Goal: Task Accomplishment & Management: Use online tool/utility

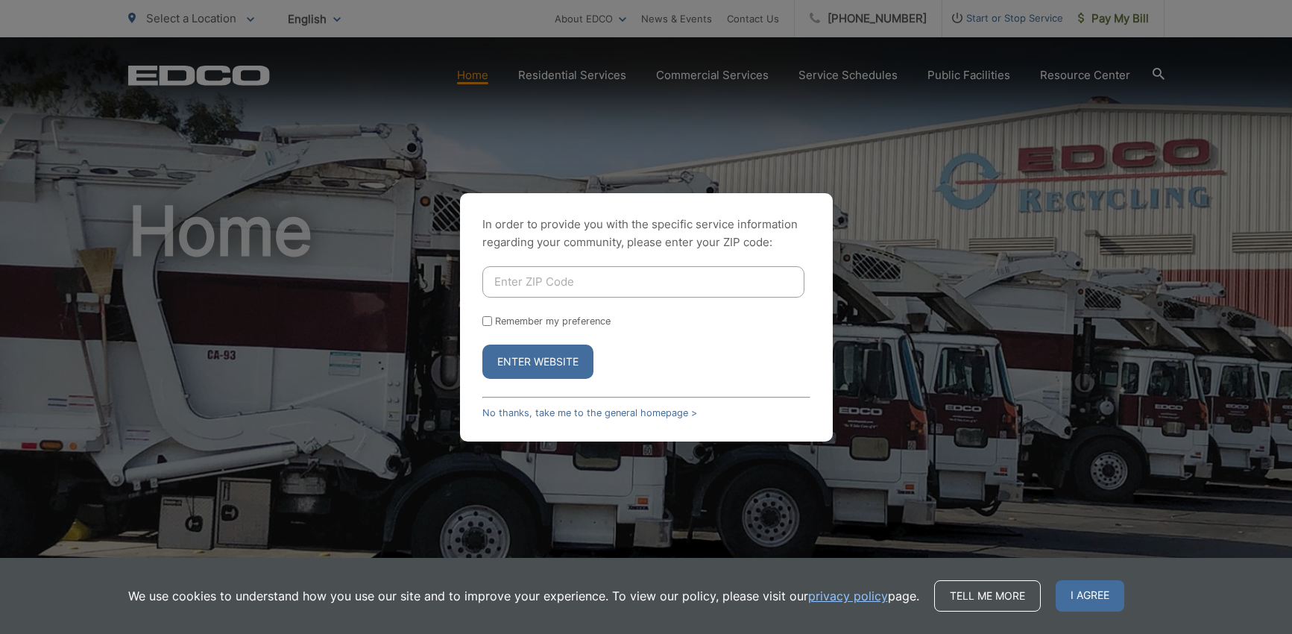
drag, startPoint x: 712, startPoint y: 279, endPoint x: 1180, endPoint y: 291, distance: 468.2
click at [713, 279] on input "Enter ZIP Code" at bounding box center [643, 281] width 322 height 31
type input "92014"
click at [537, 361] on button "Enter Website" at bounding box center [537, 361] width 111 height 34
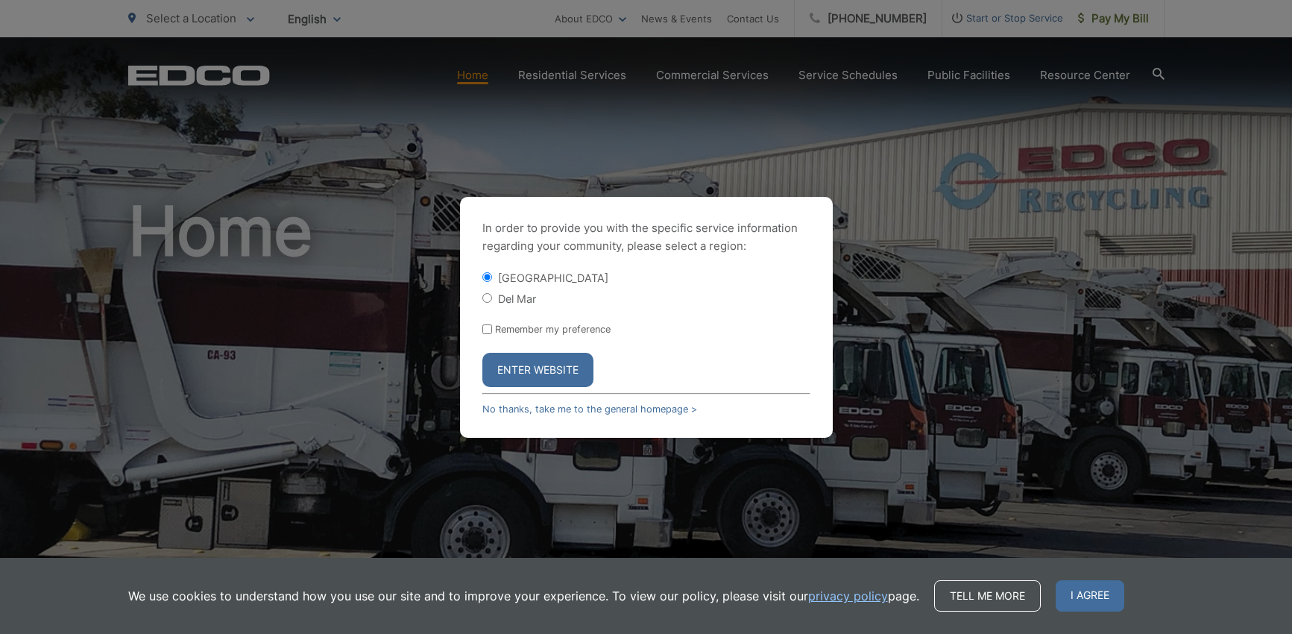
click at [483, 300] on input "Del Mar" at bounding box center [487, 298] width 10 height 10
radio input "true"
click at [540, 373] on button "Enter Website" at bounding box center [537, 370] width 111 height 34
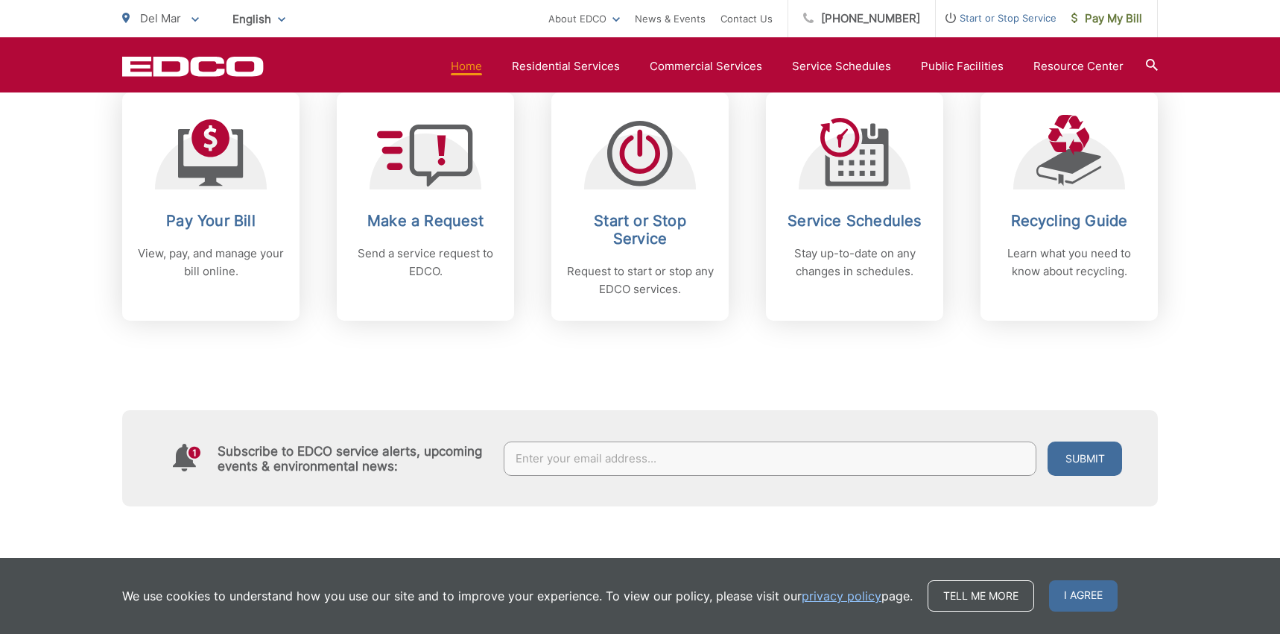
scroll to position [507, 0]
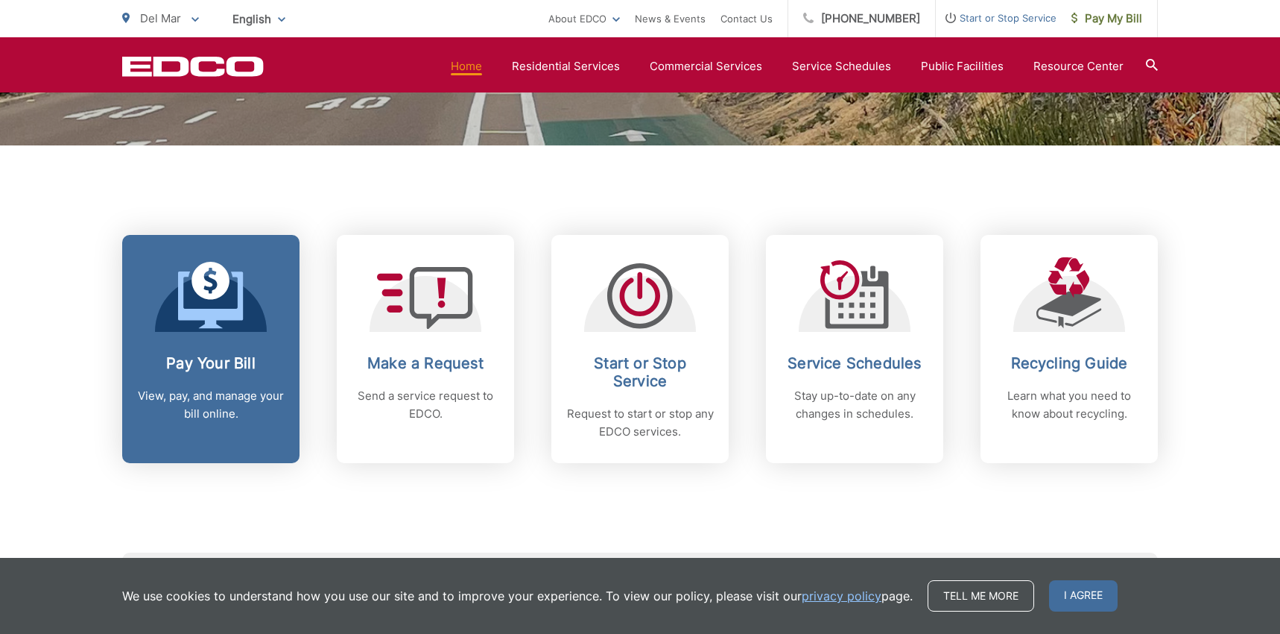
click at [206, 322] on icon at bounding box center [210, 299] width 65 height 57
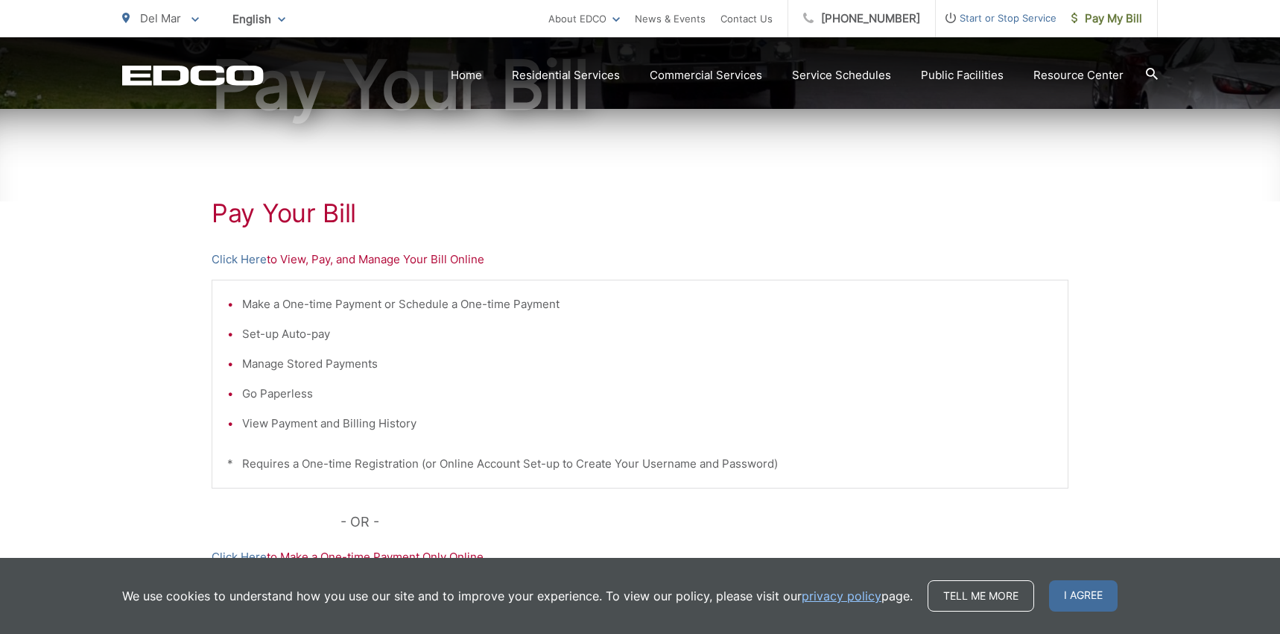
scroll to position [186, 0]
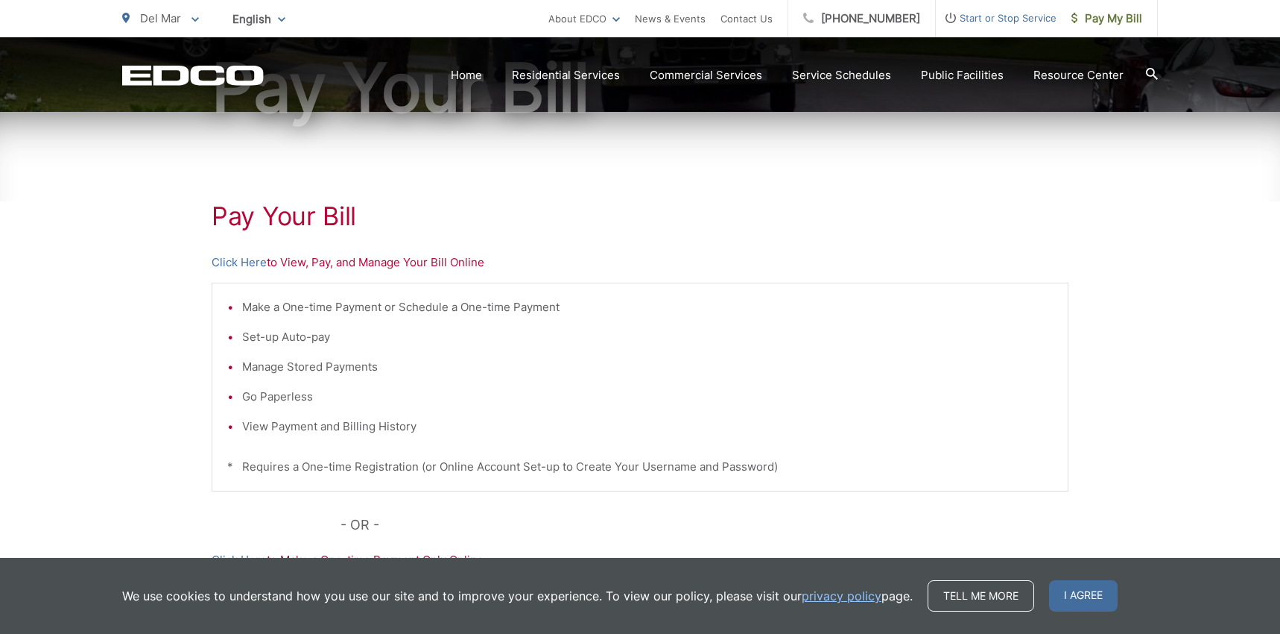
click at [323, 264] on p "Click Here to View, Pay, and Manage Your Bill Online" at bounding box center [640, 262] width 857 height 18
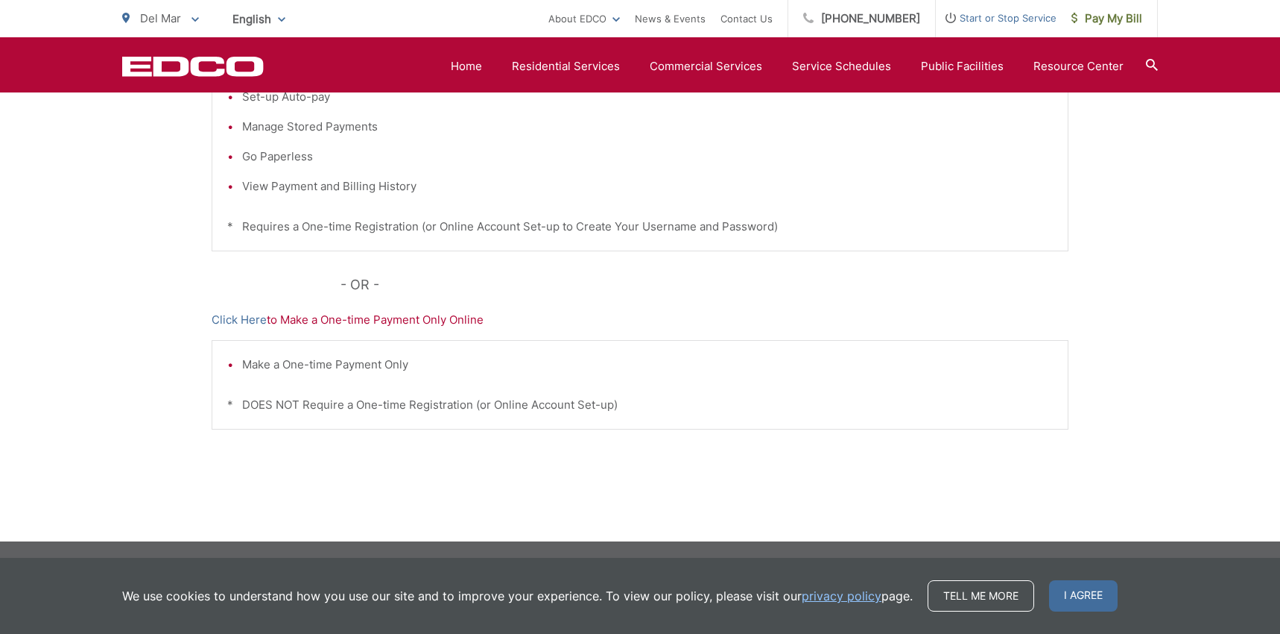
scroll to position [173, 0]
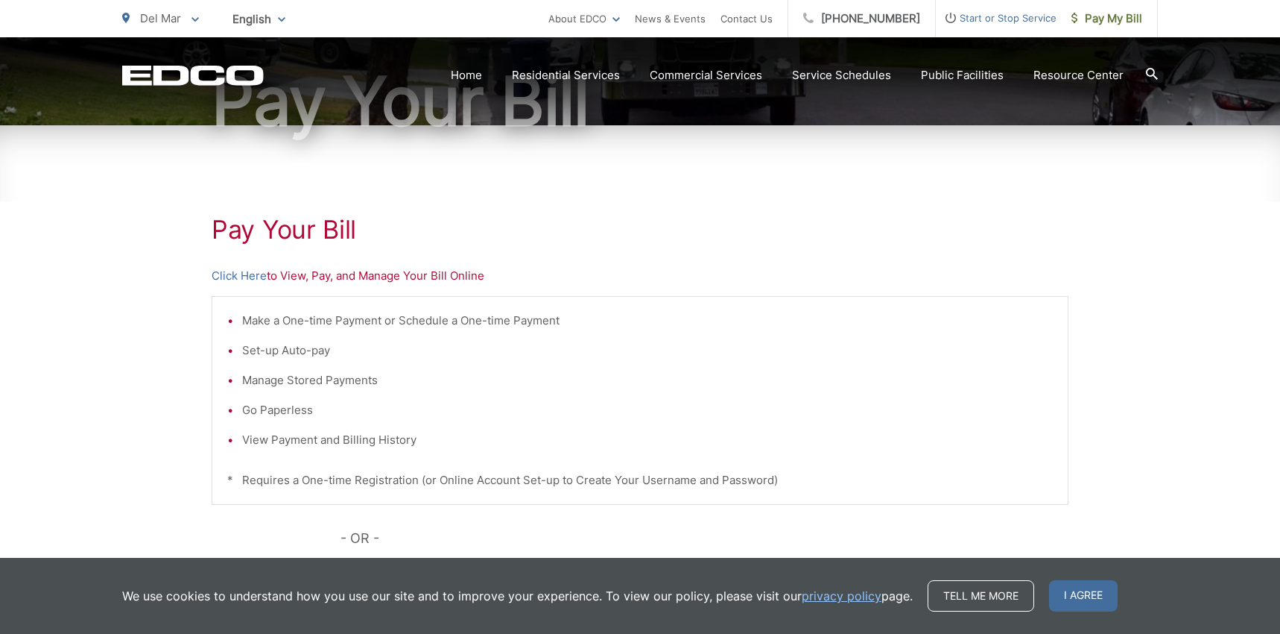
click at [297, 276] on p "Click Here to View, Pay, and Manage Your Bill Online" at bounding box center [640, 276] width 857 height 18
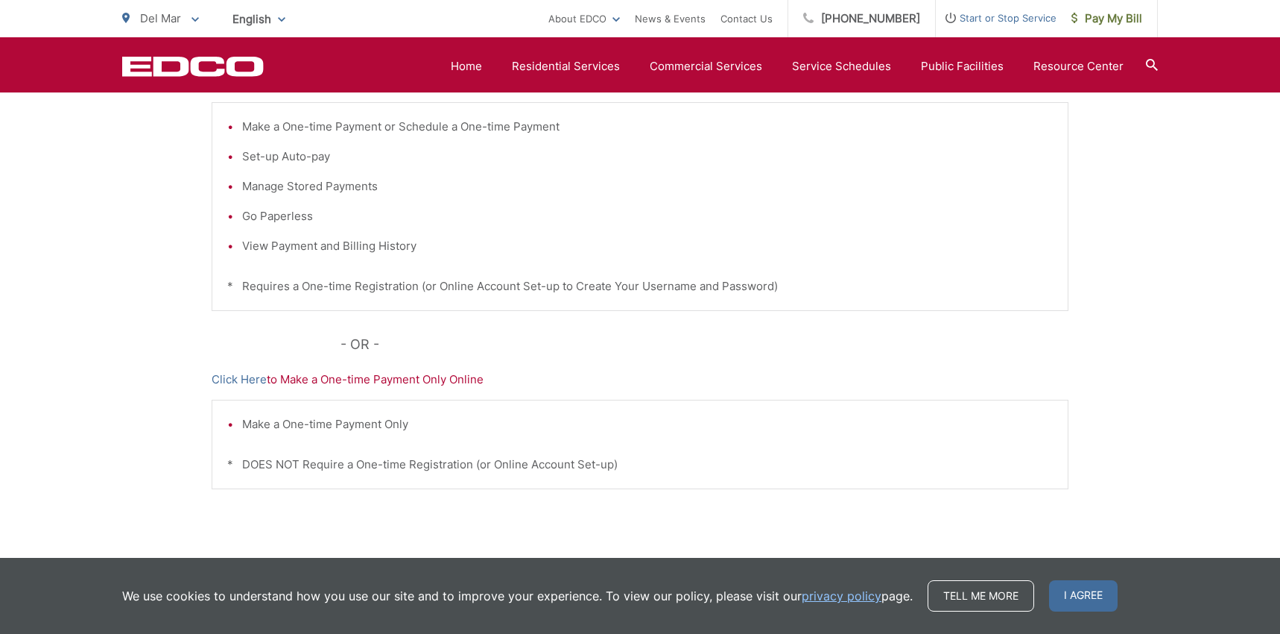
scroll to position [255, 0]
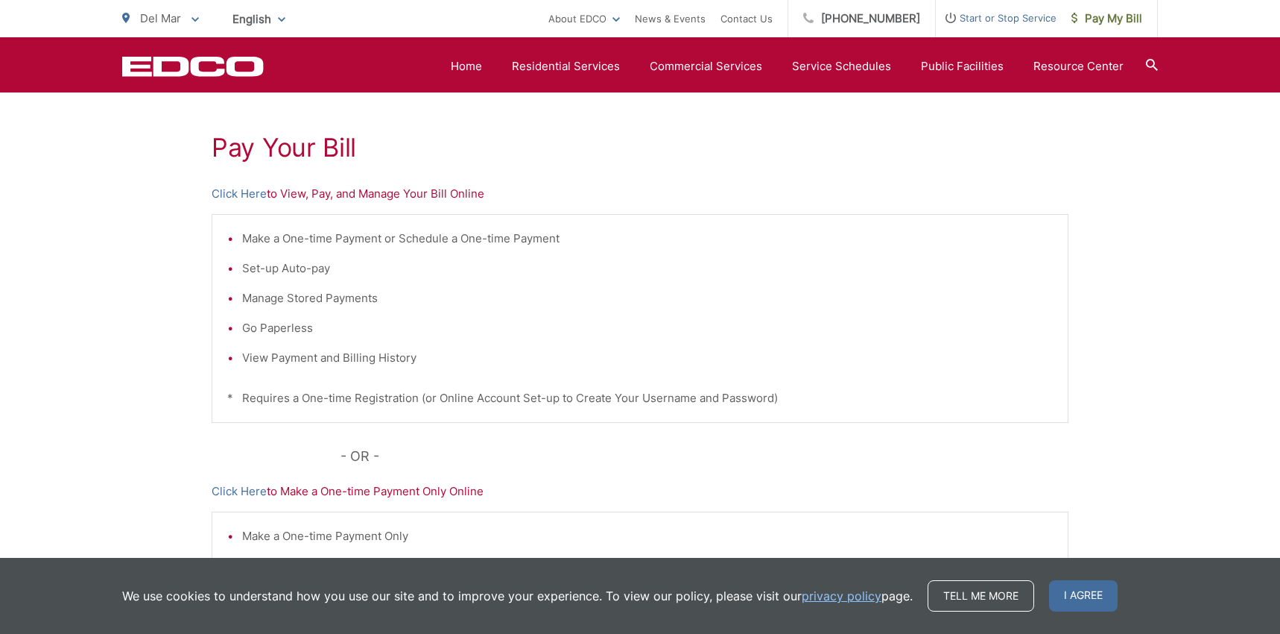
click at [411, 200] on p "Click Here to View, Pay, and Manage Your Bill Online" at bounding box center [640, 194] width 857 height 18
click at [364, 196] on p "Click Here to View, Pay, and Manage Your Bill Online" at bounding box center [640, 194] width 857 height 18
click at [230, 195] on link "Click Here" at bounding box center [239, 194] width 55 height 18
